Goal: Task Accomplishment & Management: Complete application form

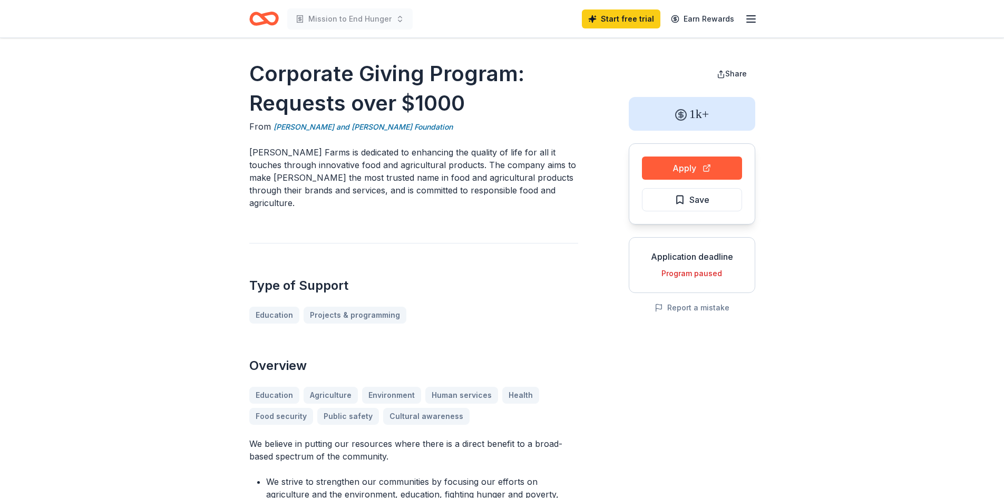
click at [260, 21] on icon "Home" at bounding box center [264, 18] width 30 height 25
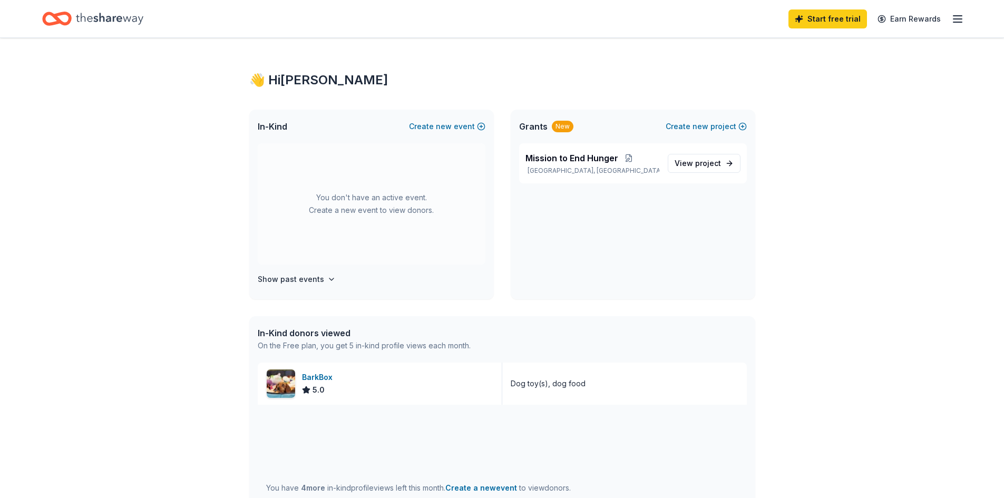
click at [957, 17] on icon "button" at bounding box center [957, 19] width 13 height 13
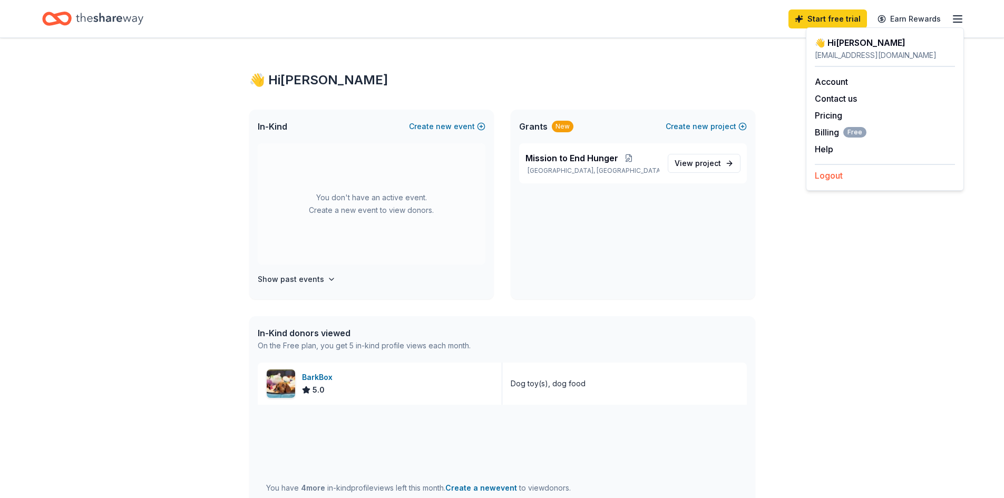
click at [826, 174] on button "Logout" at bounding box center [829, 175] width 28 height 13
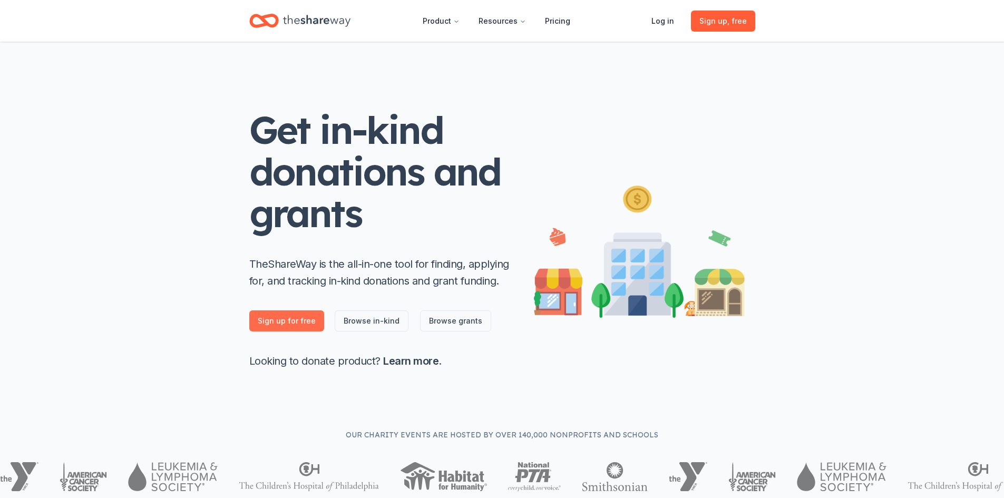
click at [281, 322] on link "Sign up for free" at bounding box center [286, 320] width 75 height 21
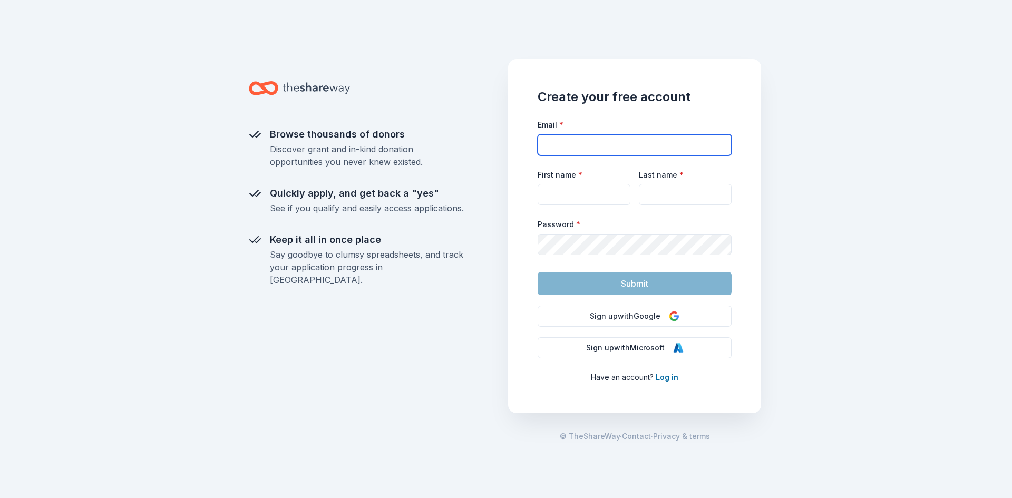
click at [601, 144] on input "Email *" at bounding box center [635, 144] width 194 height 21
type input "spencerscorral@gmail.com"
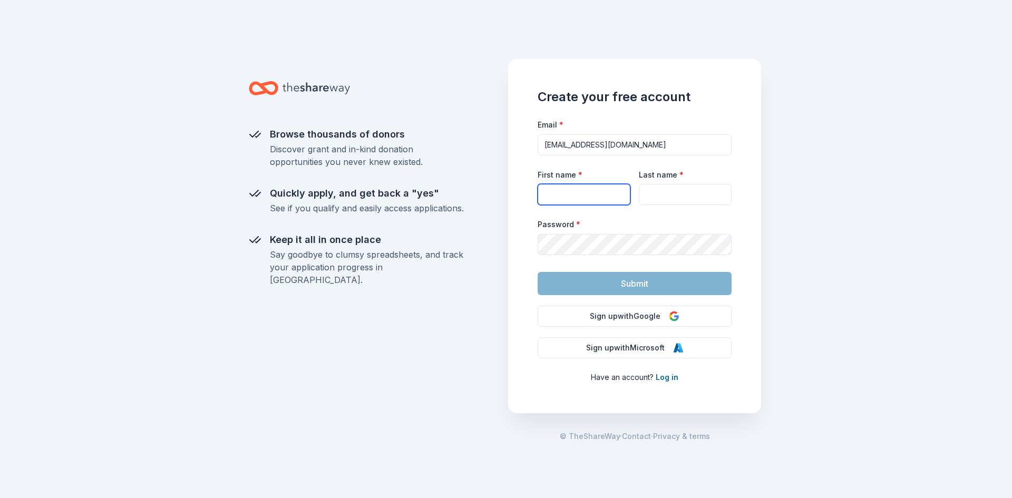
click at [594, 186] on input "First name *" at bounding box center [584, 194] width 93 height 21
type input "Brandie"
type input "Leslie"
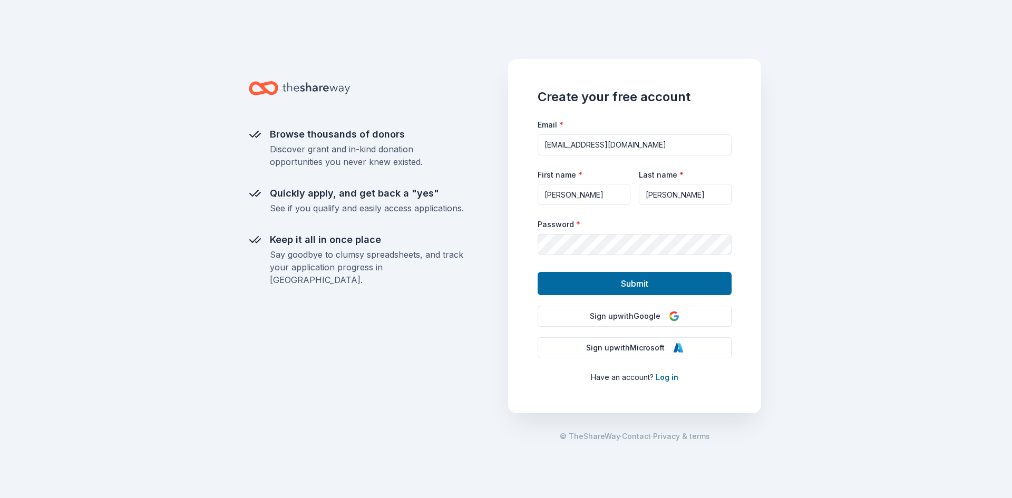
click at [853, 327] on div "Browse thousands of donors Discover grant and in-kind donation opportunities yo…" at bounding box center [506, 249] width 1012 height 498
